Goal: Find contact information: Find contact information

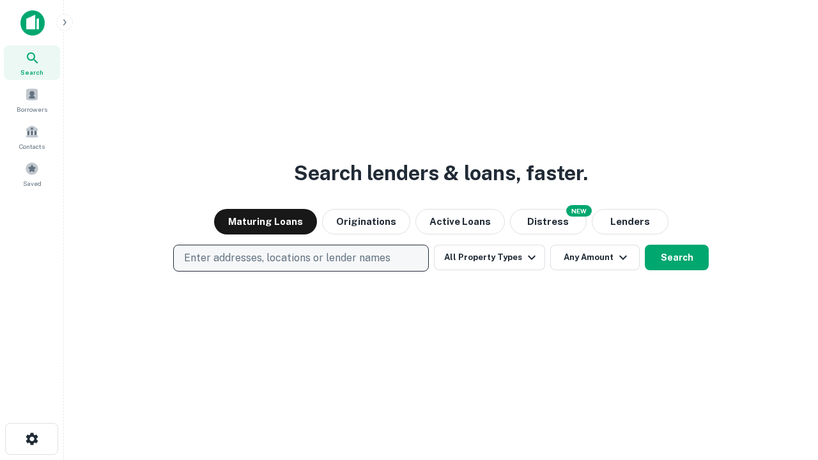
click at [300, 258] on p "Enter addresses, locations or lender names" at bounding box center [287, 258] width 206 height 15
type input "**********"
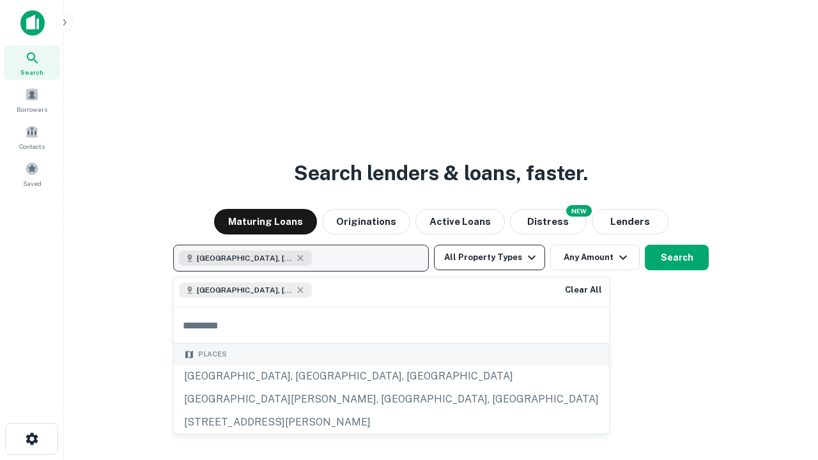
click at [490, 258] on button "All Property Types" at bounding box center [489, 258] width 111 height 26
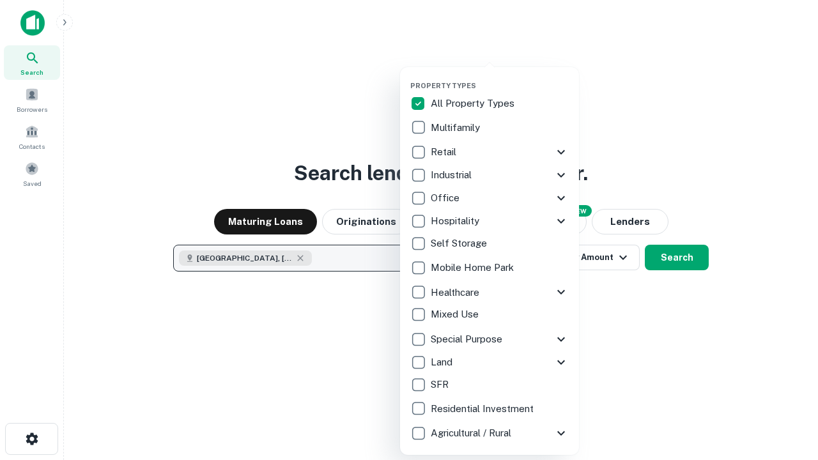
click at [500, 77] on button "button" at bounding box center [499, 77] width 179 height 1
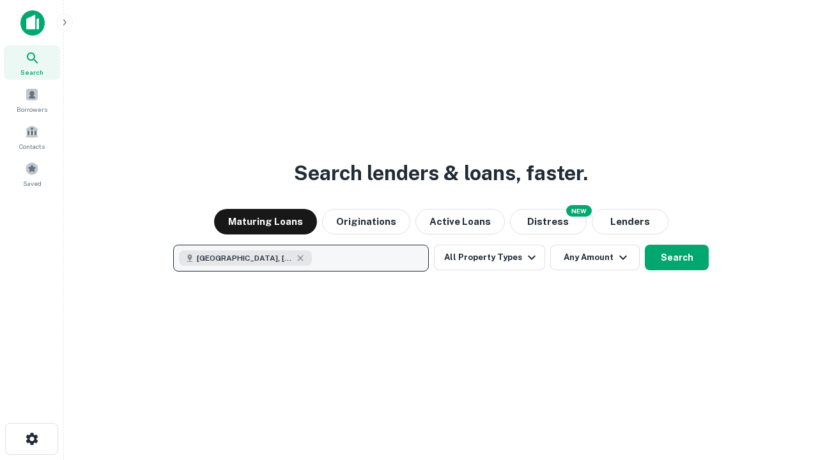
scroll to position [20, 0]
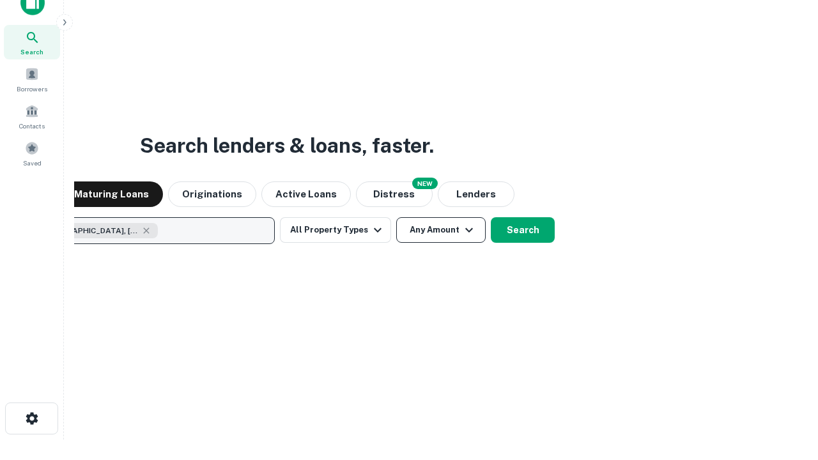
click at [396, 217] on button "Any Amount" at bounding box center [440, 230] width 89 height 26
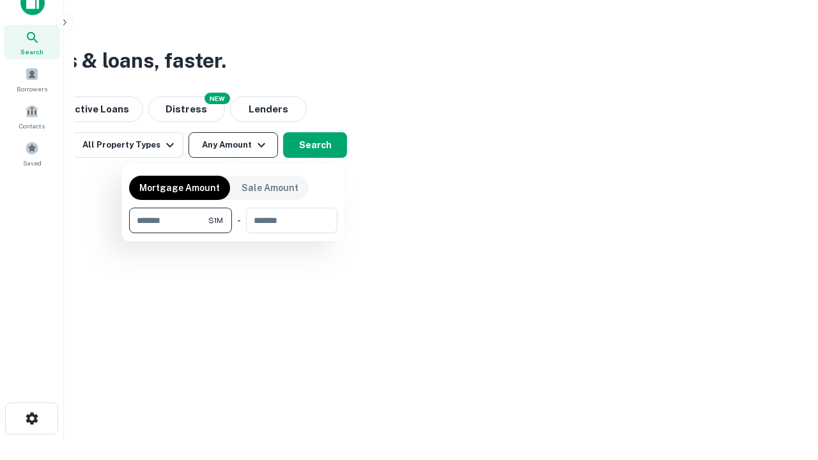
type input "*******"
click at [233, 233] on button "button" at bounding box center [233, 233] width 208 height 1
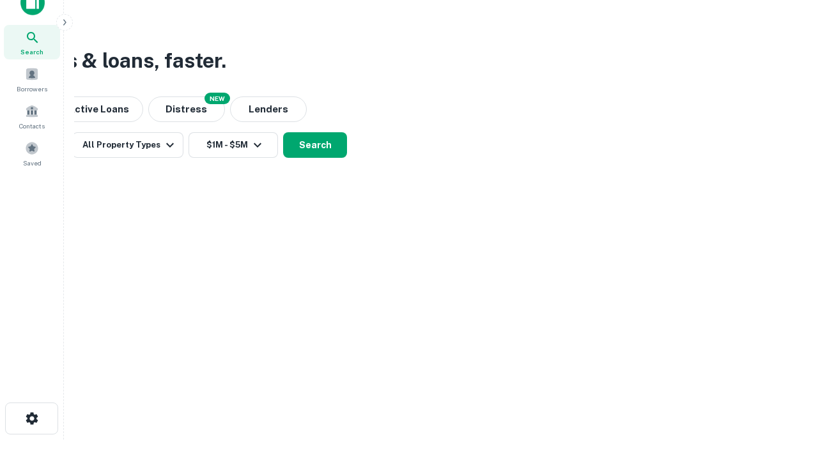
scroll to position [7, 236]
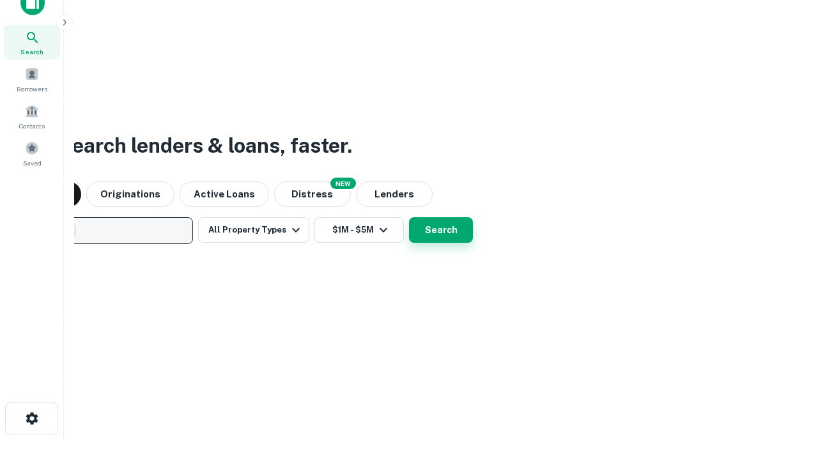
click at [409, 217] on button "Search" at bounding box center [441, 230] width 64 height 26
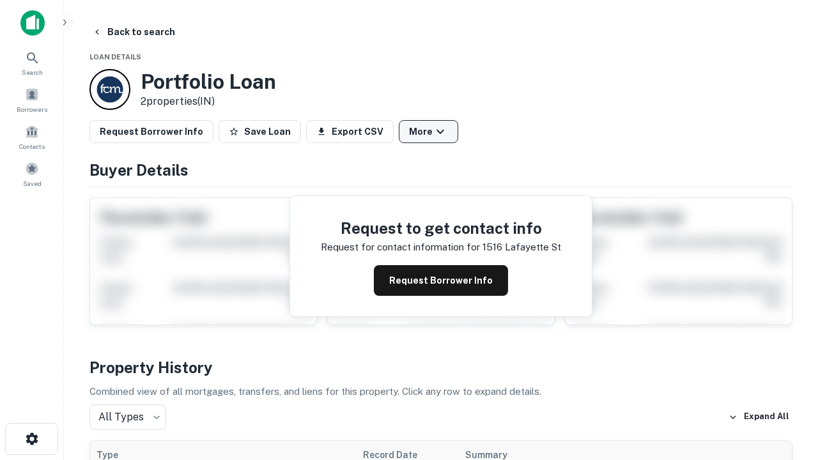
click at [428, 132] on button "More" at bounding box center [428, 131] width 59 height 23
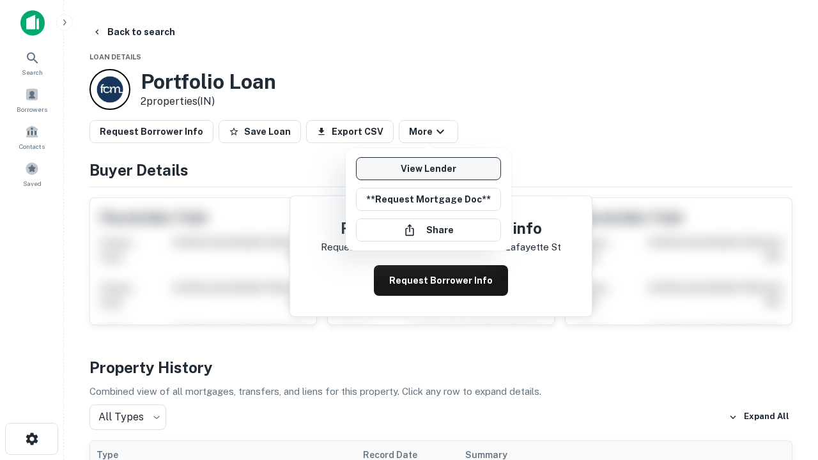
click at [428, 169] on link "View Lender" at bounding box center [428, 168] width 145 height 23
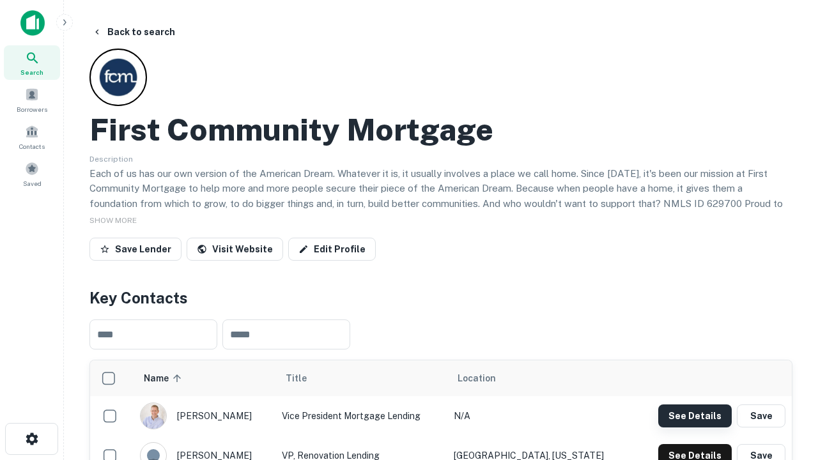
click at [695, 415] on button "See Details" at bounding box center [695, 416] width 74 height 23
click at [31, 439] on icon "button" at bounding box center [31, 438] width 15 height 15
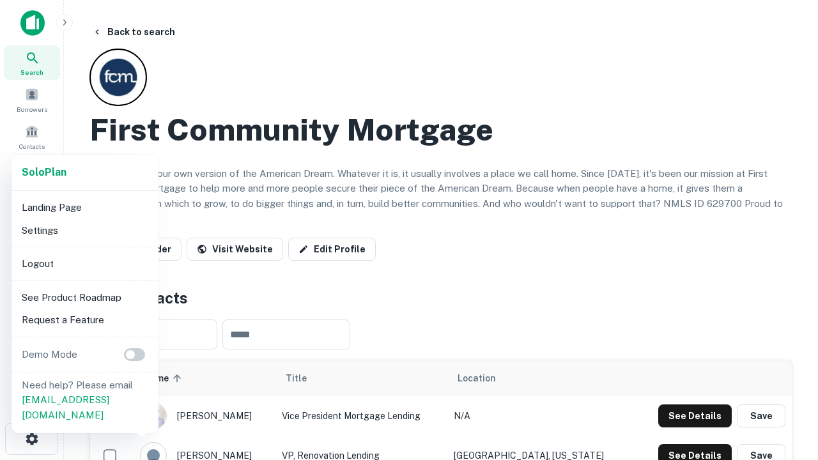
click at [84, 263] on li "Logout" at bounding box center [85, 263] width 137 height 23
